Goal: Check status: Check status

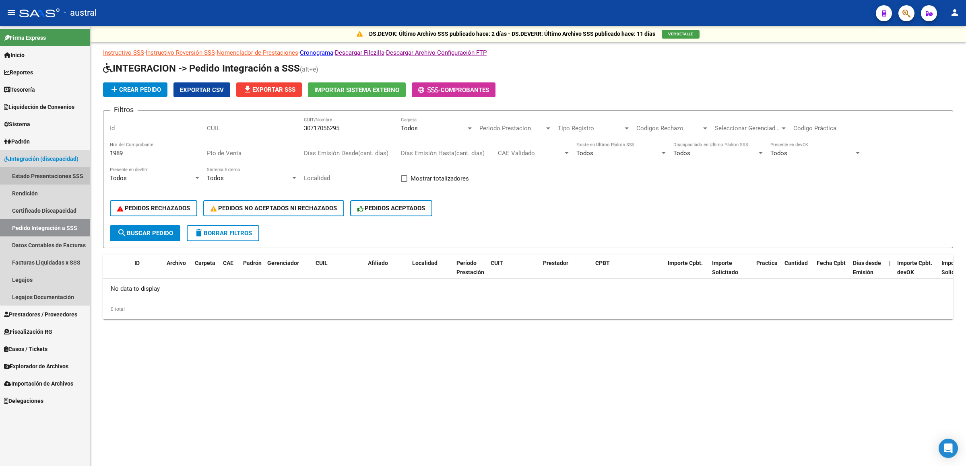
click at [52, 174] on link "Estado Presentaciones SSS" at bounding box center [45, 175] width 90 height 17
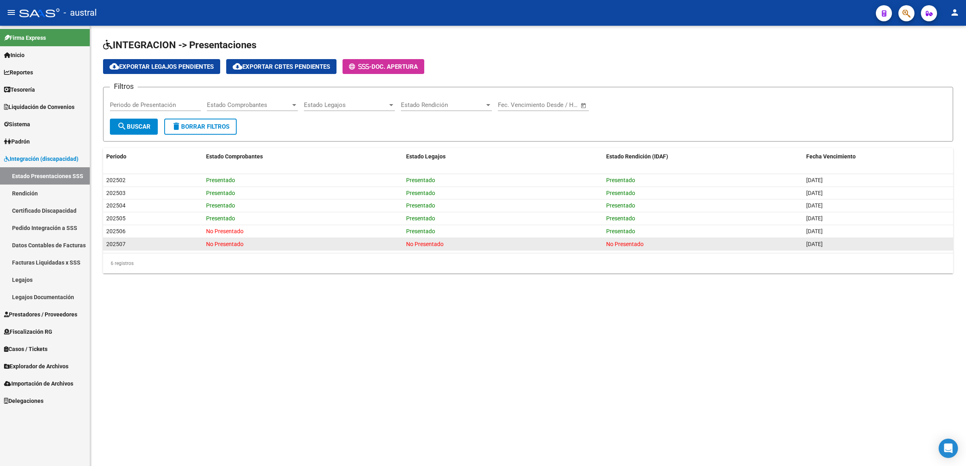
drag, startPoint x: 119, startPoint y: 230, endPoint x: 654, endPoint y: 245, distance: 535.0
click at [654, 245] on datatable-scroller "202502 Presentado Presentado Presentado [DATE] 202503 Presentado Presentado Pre…" at bounding box center [528, 212] width 850 height 77
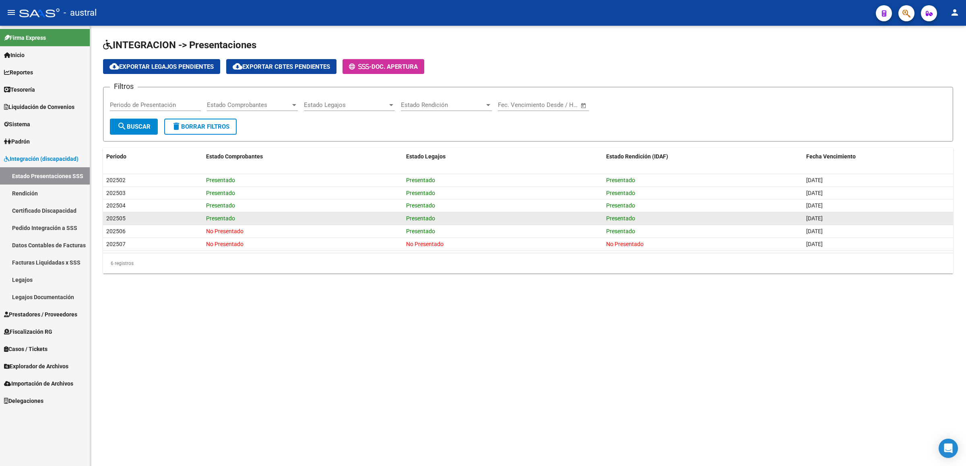
click at [287, 223] on div "Presentado" at bounding box center [303, 218] width 194 height 9
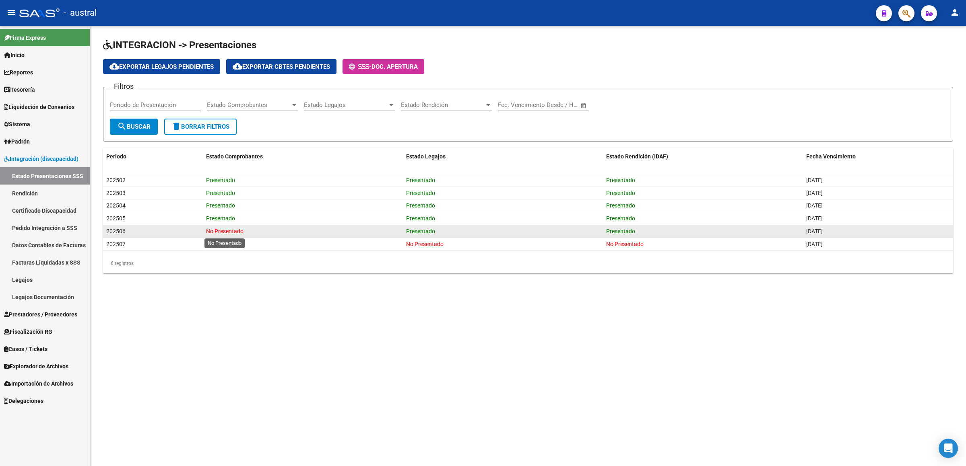
click at [240, 233] on span "No Presentado" at bounding box center [224, 231] width 37 height 6
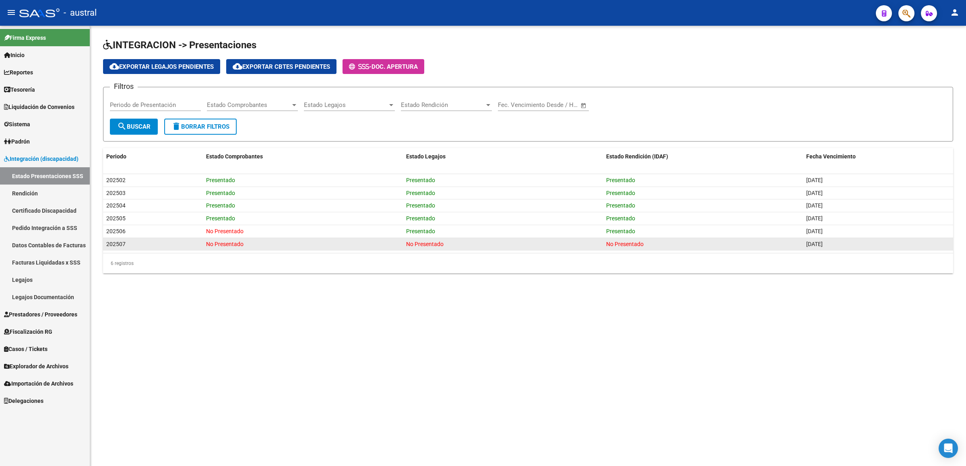
drag, startPoint x: 202, startPoint y: 241, endPoint x: 693, endPoint y: 245, distance: 491.4
click at [693, 245] on div "202507 No Presentado No Presentado No Presentado [DATE]" at bounding box center [528, 244] width 850 height 13
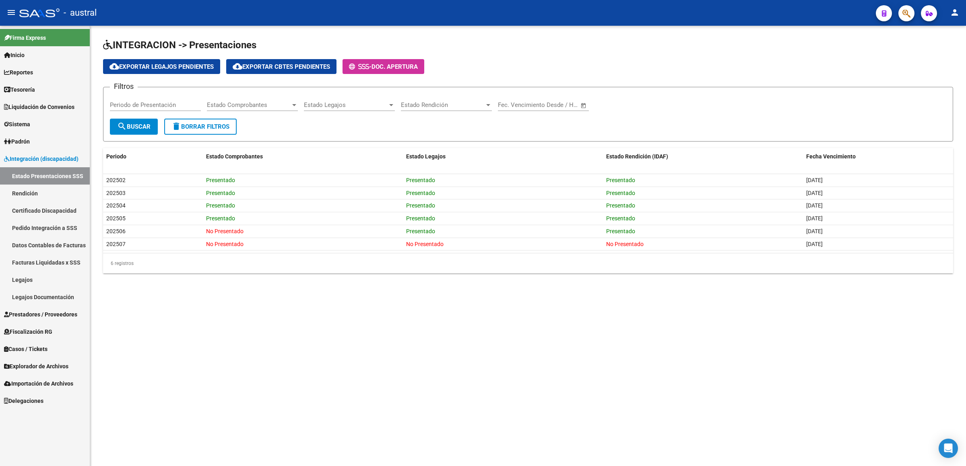
click at [503, 264] on div "6 registros" at bounding box center [528, 264] width 850 height 20
